Goal: Check status: Check status

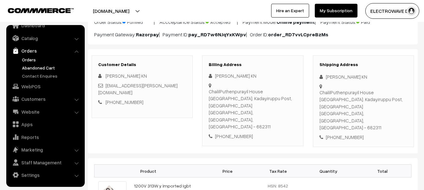
scroll to position [0, 0]
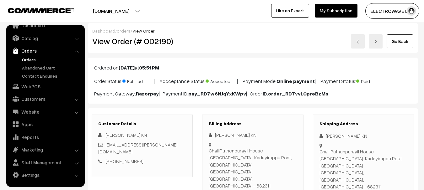
click at [29, 59] on link "Orders" at bounding box center [51, 59] width 62 height 7
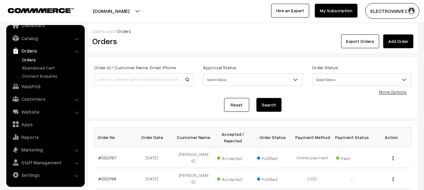
click at [23, 56] on link "Orders" at bounding box center [51, 59] width 62 height 7
